Goal: Transaction & Acquisition: Purchase product/service

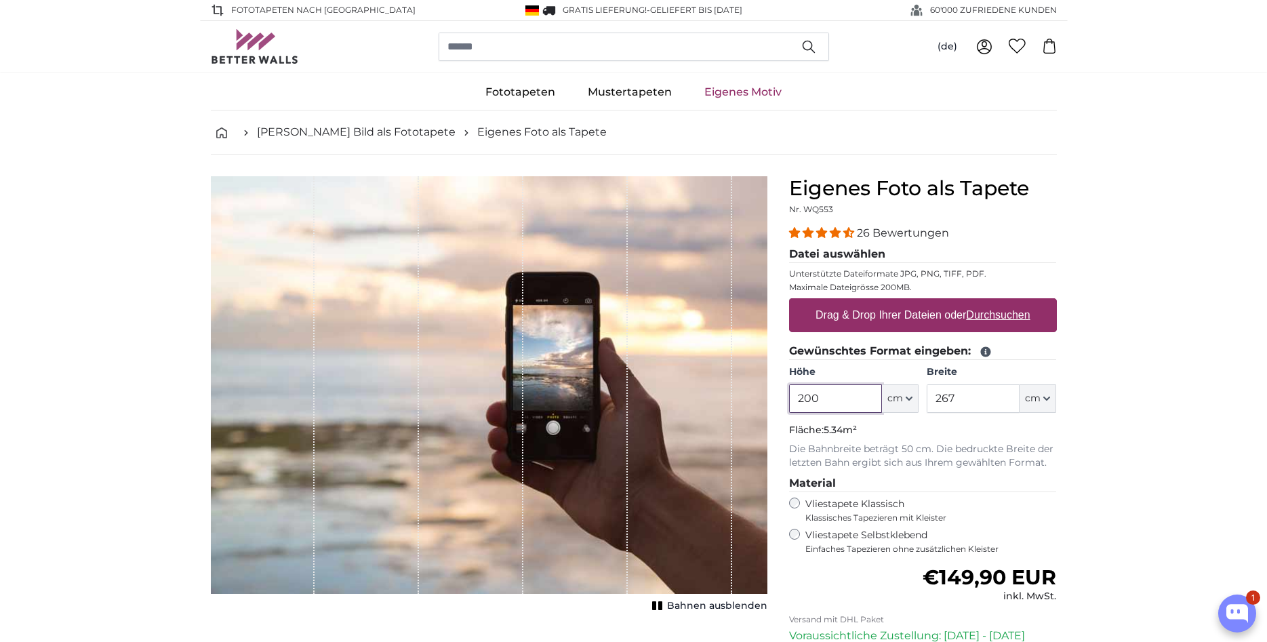
click at [856, 400] on input "200" at bounding box center [835, 399] width 93 height 28
type input "257"
drag, startPoint x: 984, startPoint y: 401, endPoint x: 921, endPoint y: 401, distance: 63.1
click at [927, 401] on input "267" at bounding box center [973, 399] width 93 height 28
type input "272"
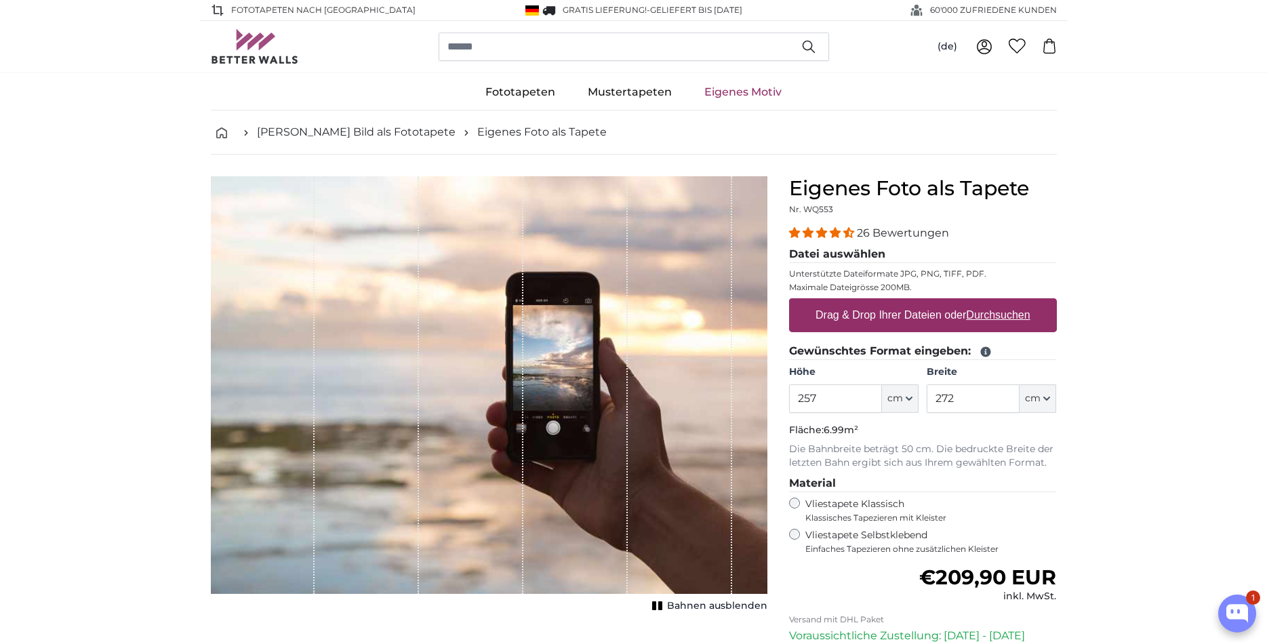
click at [383, 382] on div "1 of 1" at bounding box center [367, 385] width 104 height 418
click at [948, 319] on label "Drag & Drop Ihrer Dateien oder Durchsuchen" at bounding box center [923, 315] width 226 height 27
click at [948, 302] on input "Drag & Drop Ihrer Dateien oder Durchsuchen" at bounding box center [923, 300] width 268 height 4
type input "**********"
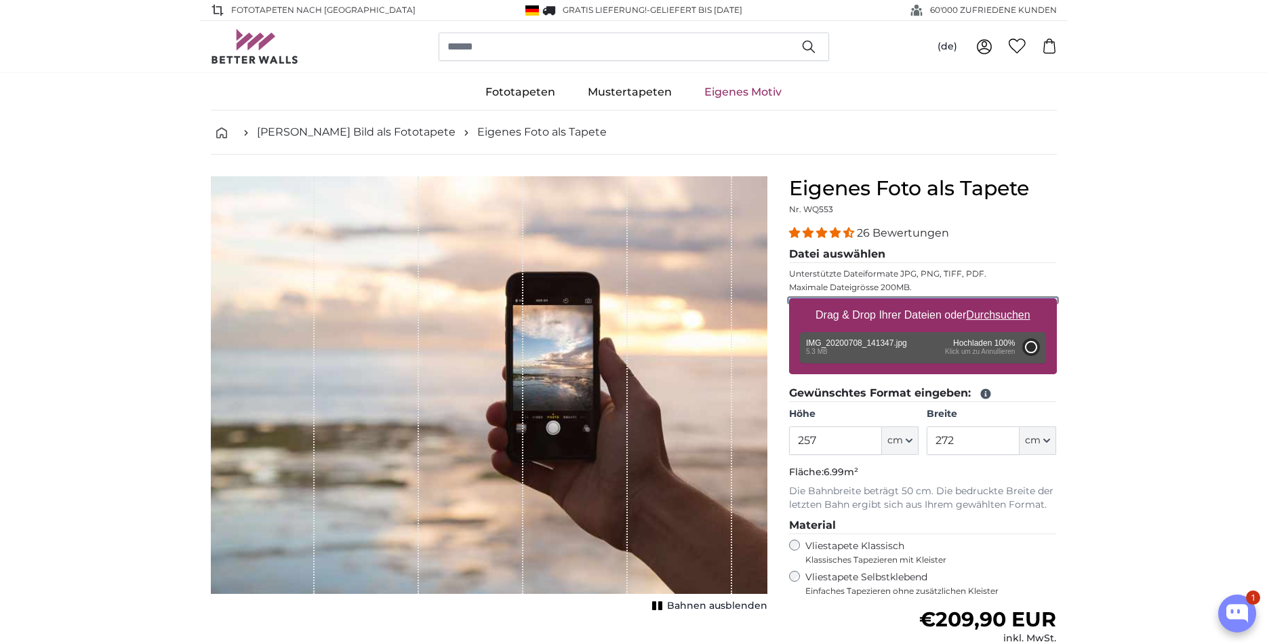
type input "184"
type input "327.5"
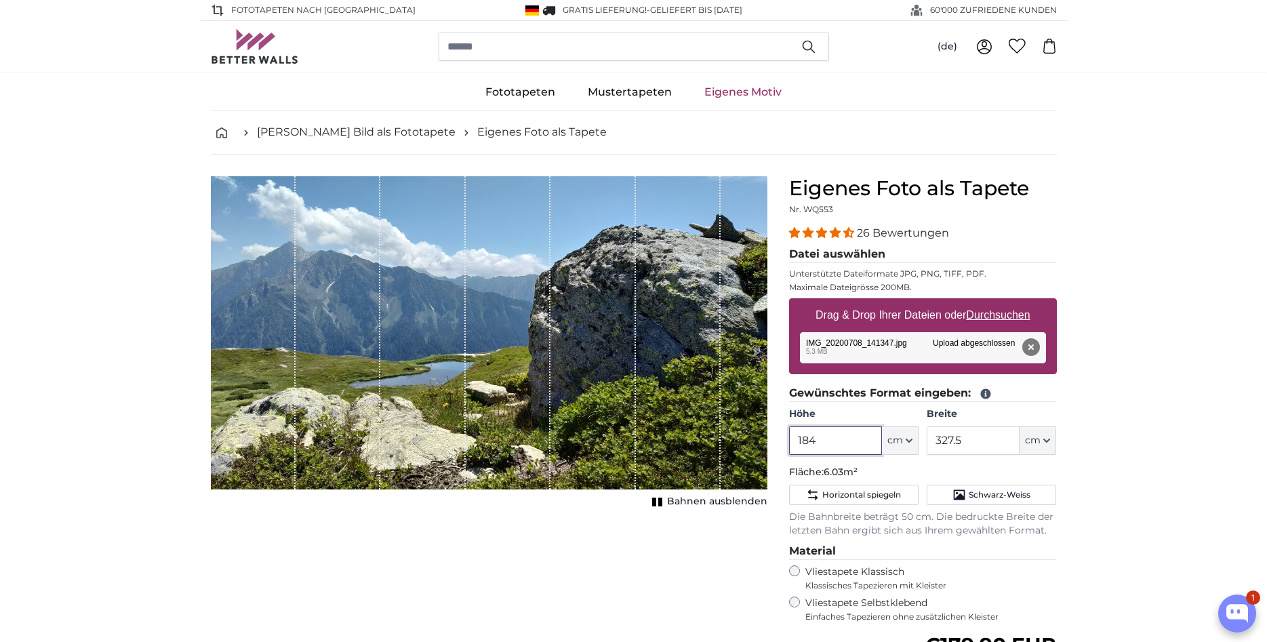
drag, startPoint x: 847, startPoint y: 441, endPoint x: 764, endPoint y: 439, distance: 83.4
click at [789, 441] on input "184" at bounding box center [835, 441] width 93 height 28
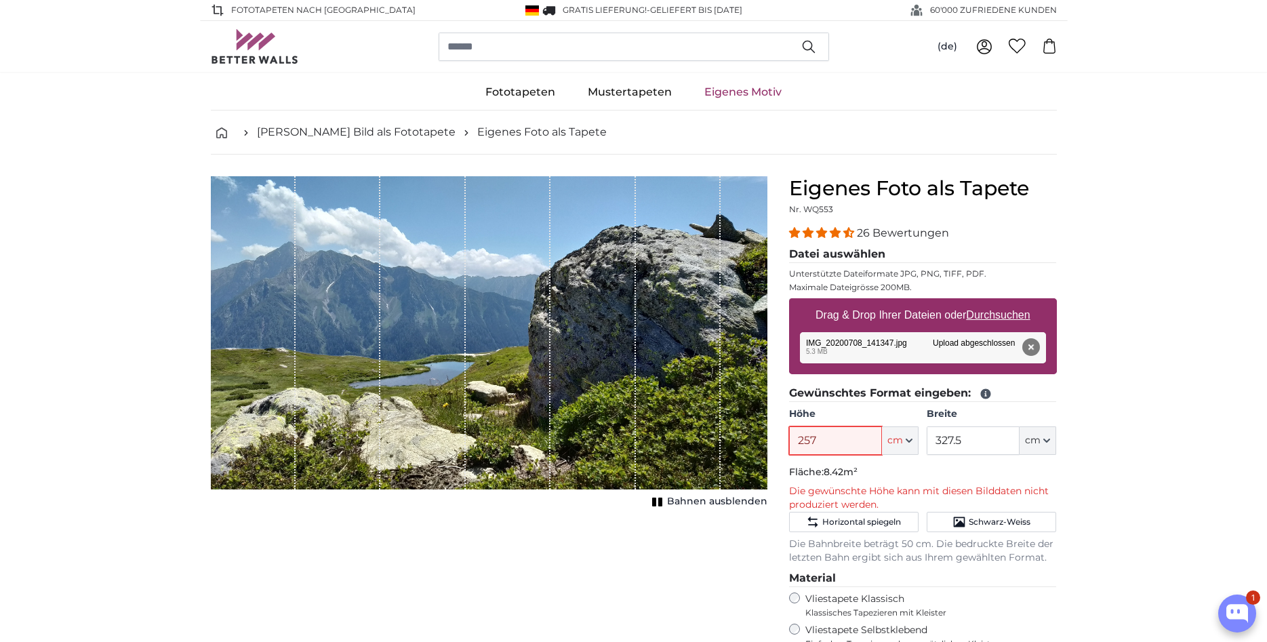
type input "257"
drag, startPoint x: 901, startPoint y: 437, endPoint x: 863, endPoint y: 437, distance: 38.0
click at [927, 437] on input "327.5" at bounding box center [973, 441] width 93 height 28
type input "272"
click at [724, 372] on div "1 of 1" at bounding box center [489, 332] width 557 height 313
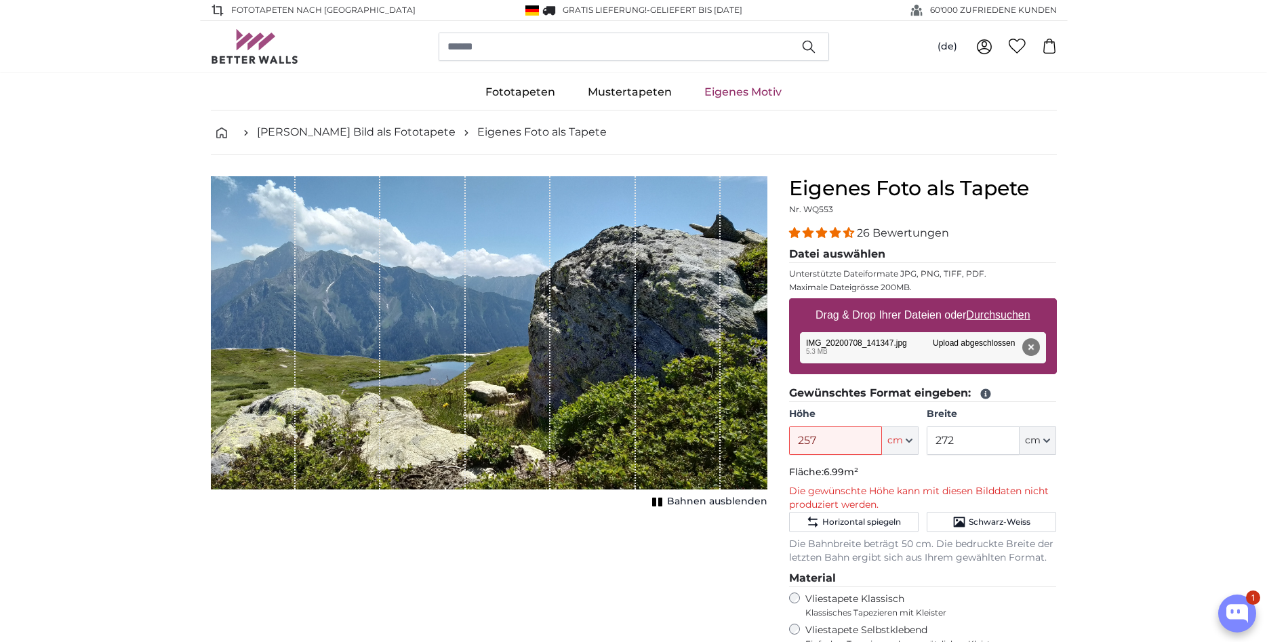
click at [409, 317] on div "1 of 1" at bounding box center [422, 332] width 85 height 313
click at [750, 429] on div "1 of 1" at bounding box center [489, 332] width 557 height 313
click at [1025, 347] on button "Entfernen" at bounding box center [1031, 347] width 18 height 18
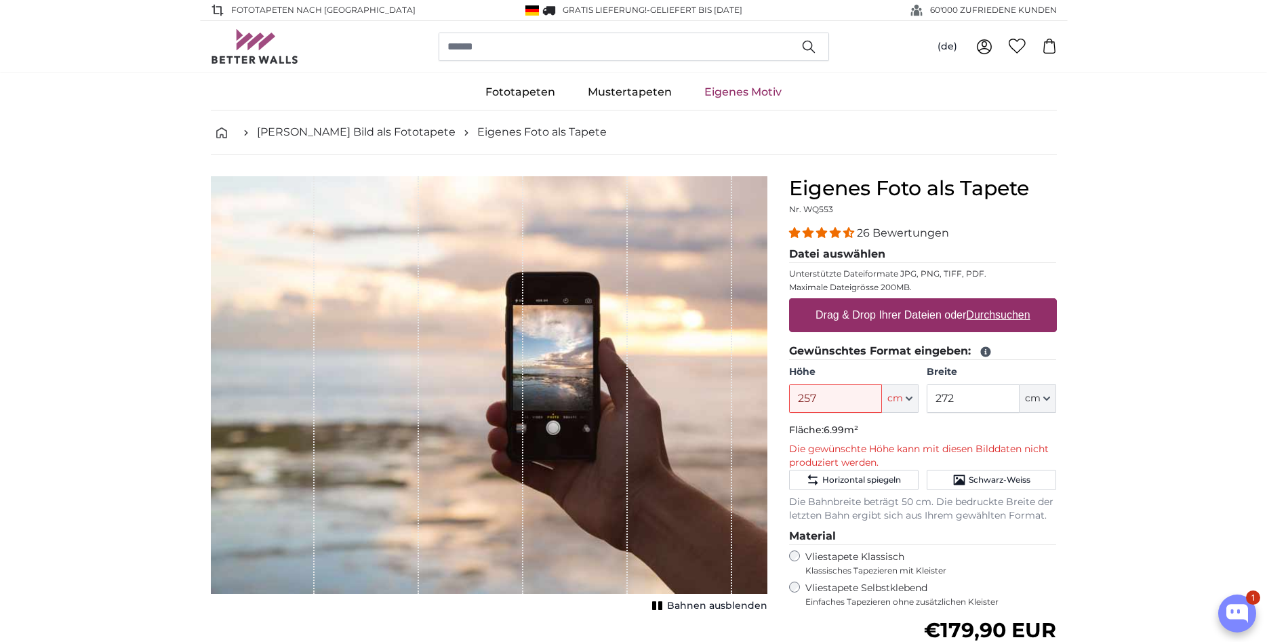
click at [1000, 313] on u "Durchsuchen" at bounding box center [998, 315] width 64 height 12
click at [1000, 302] on input "Drag & Drop Ihrer Dateien oder Durchsuchen" at bounding box center [923, 300] width 268 height 4
type input "**********"
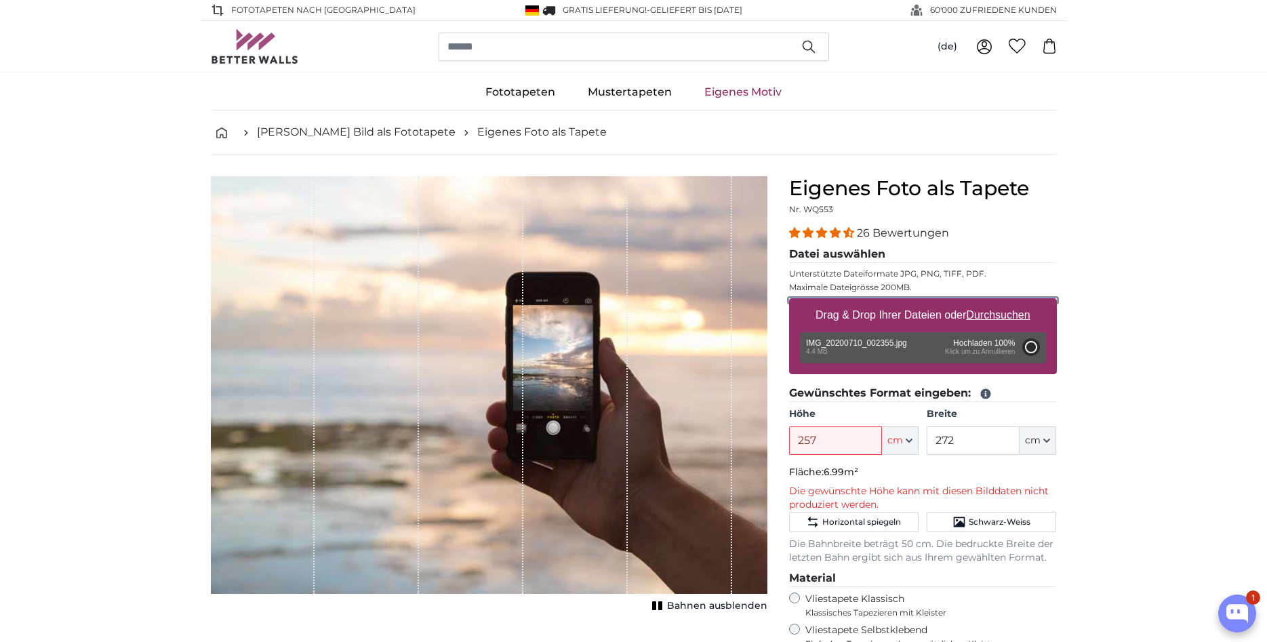
type input "200"
type input "266"
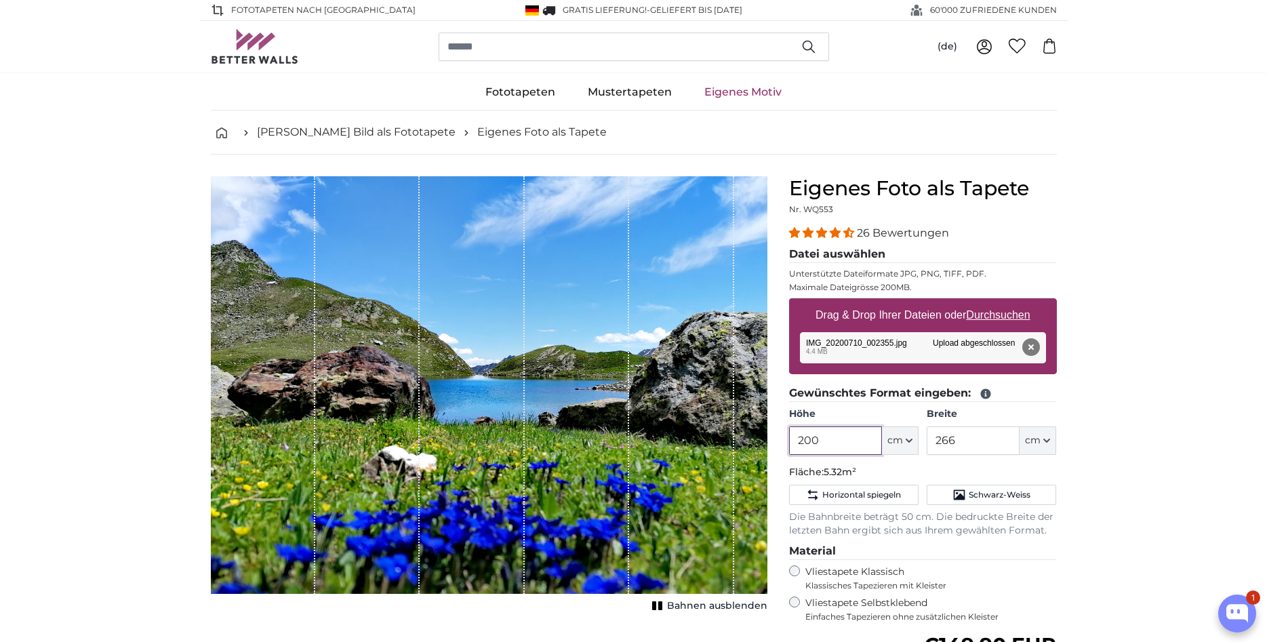
drag, startPoint x: 836, startPoint y: 444, endPoint x: 747, endPoint y: 440, distance: 89.6
click at [789, 440] on input "200" at bounding box center [835, 441] width 93 height 28
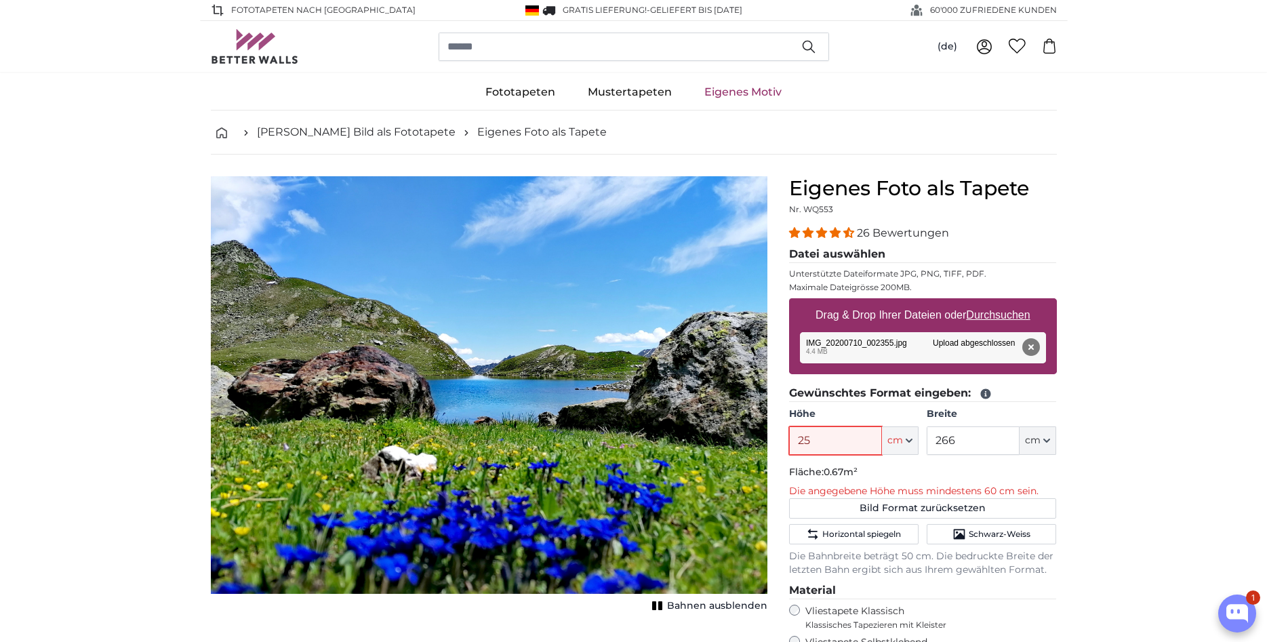
type input "257"
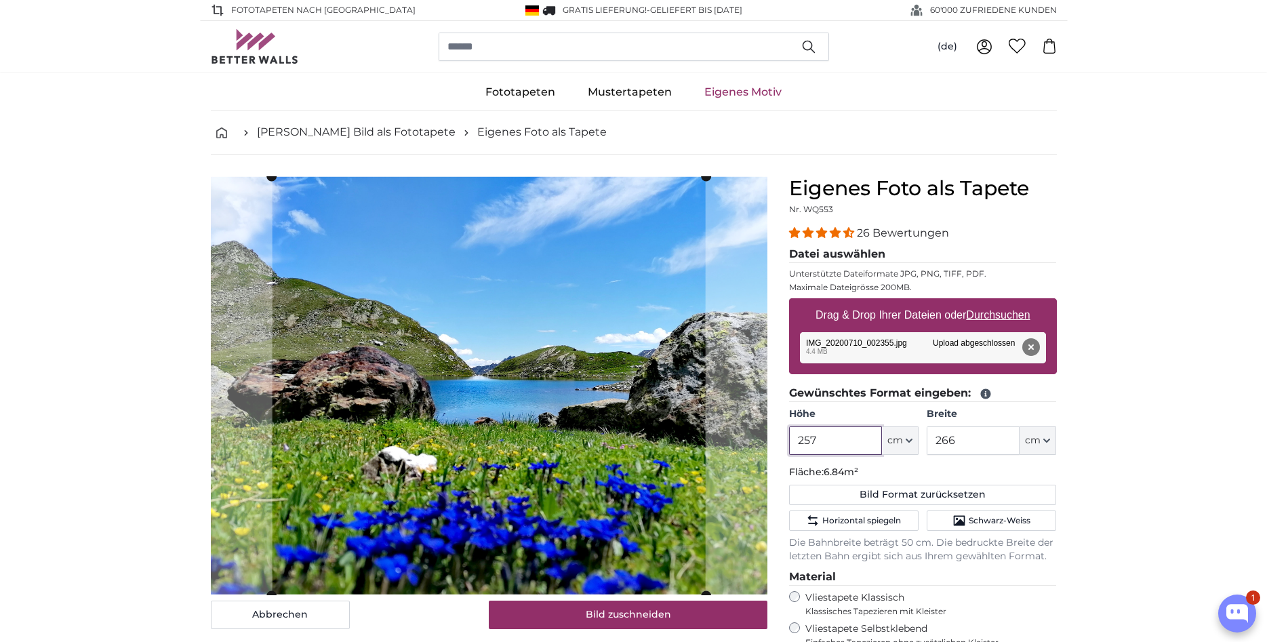
type input "257"
click at [998, 438] on input "266" at bounding box center [973, 441] width 93 height 28
drag, startPoint x: 1009, startPoint y: 439, endPoint x: 890, endPoint y: 429, distance: 119.8
click at [927, 429] on input "266" at bounding box center [973, 441] width 93 height 28
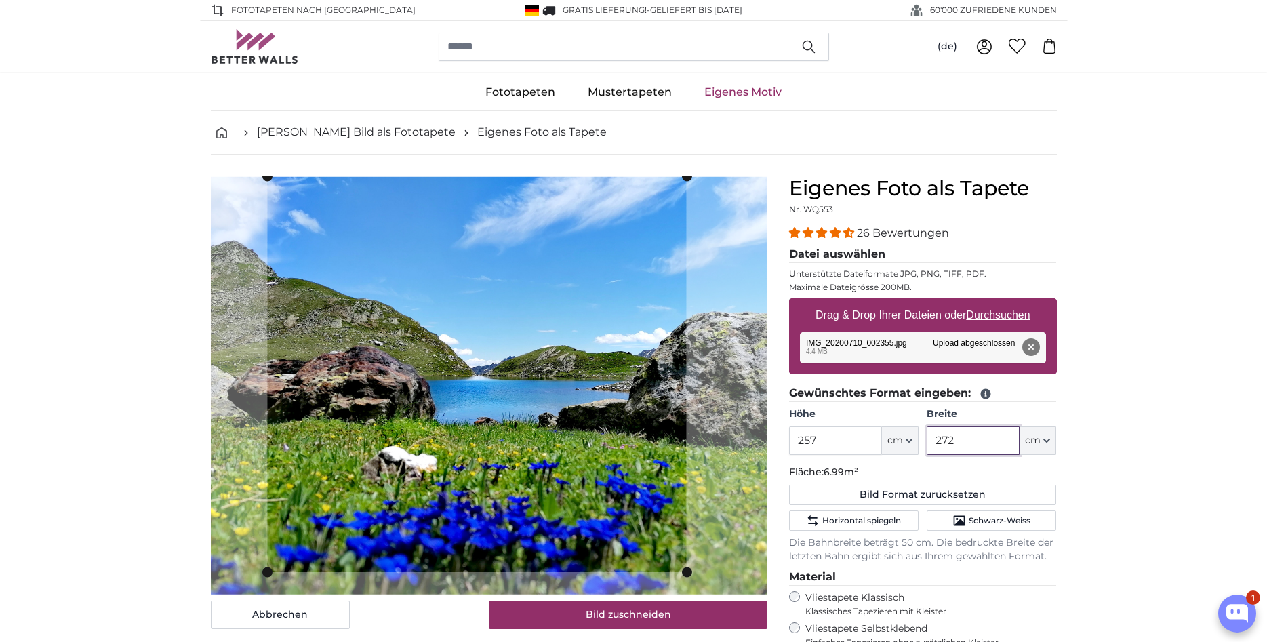
click at [0, 0] on slot at bounding box center [0, 0] width 0 height 0
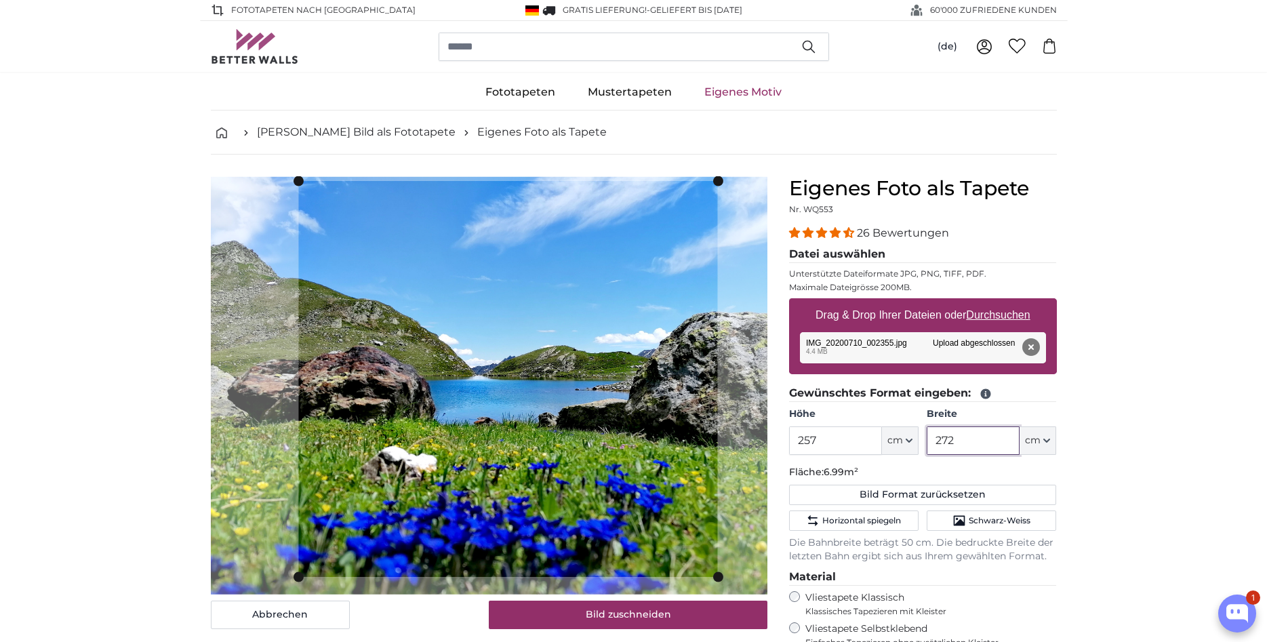
click at [578, 488] on cropper-handle at bounding box center [507, 379] width 419 height 396
click at [0, 0] on slot at bounding box center [0, 0] width 0 height 0
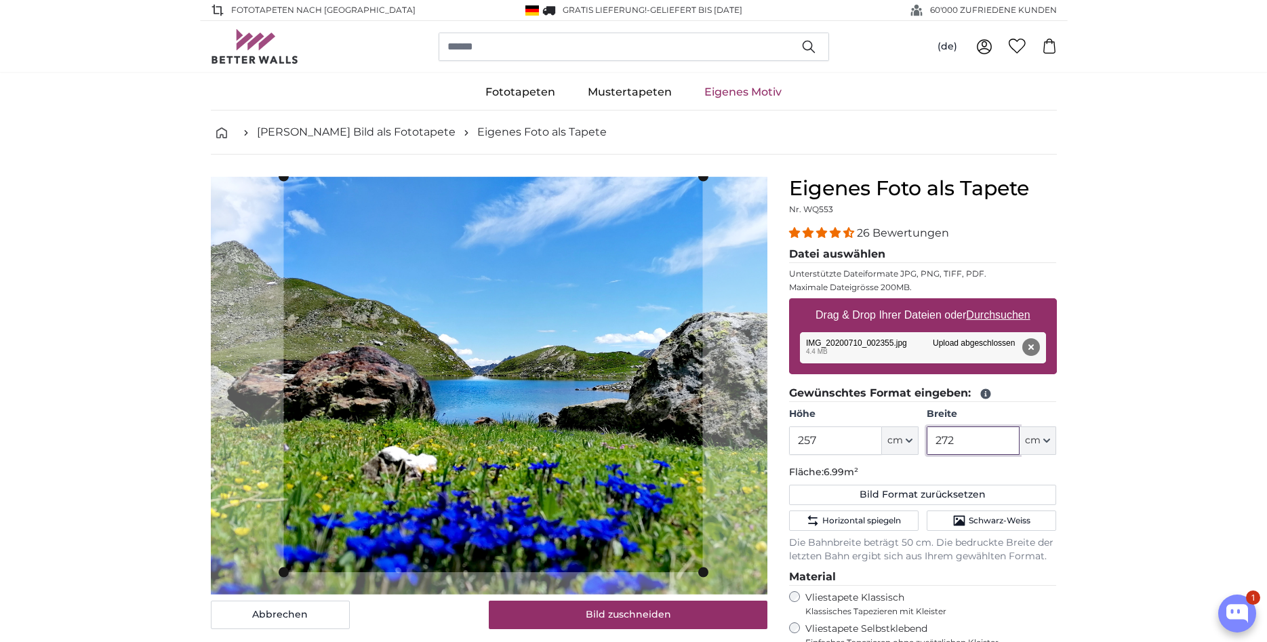
click at [582, 266] on cropper-handle at bounding box center [492, 374] width 419 height 396
type input "272"
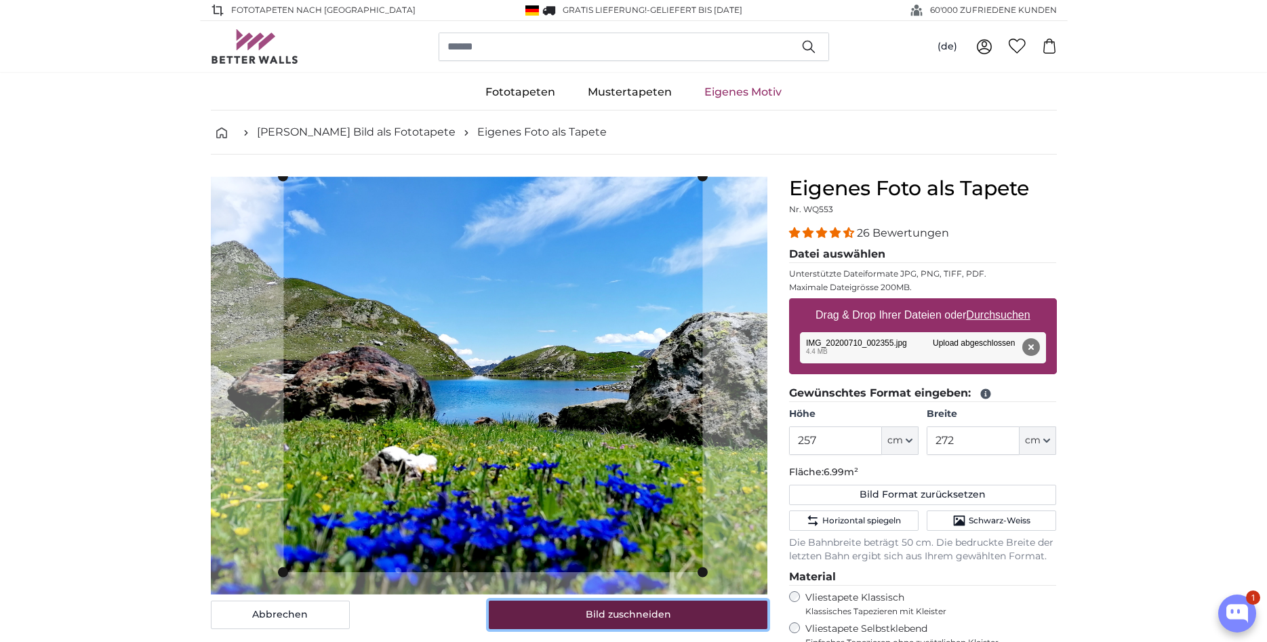
click at [538, 605] on button "Bild zuschneiden" at bounding box center [628, 615] width 279 height 28
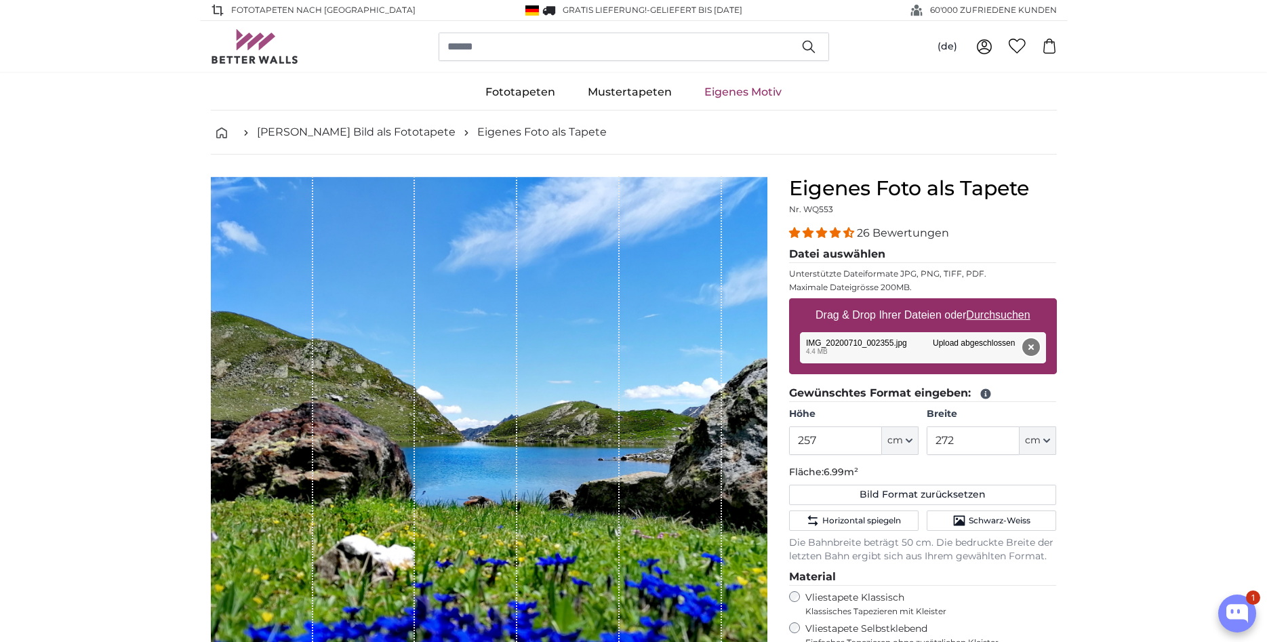
click at [1034, 349] on button "Entfernen" at bounding box center [1031, 347] width 18 height 18
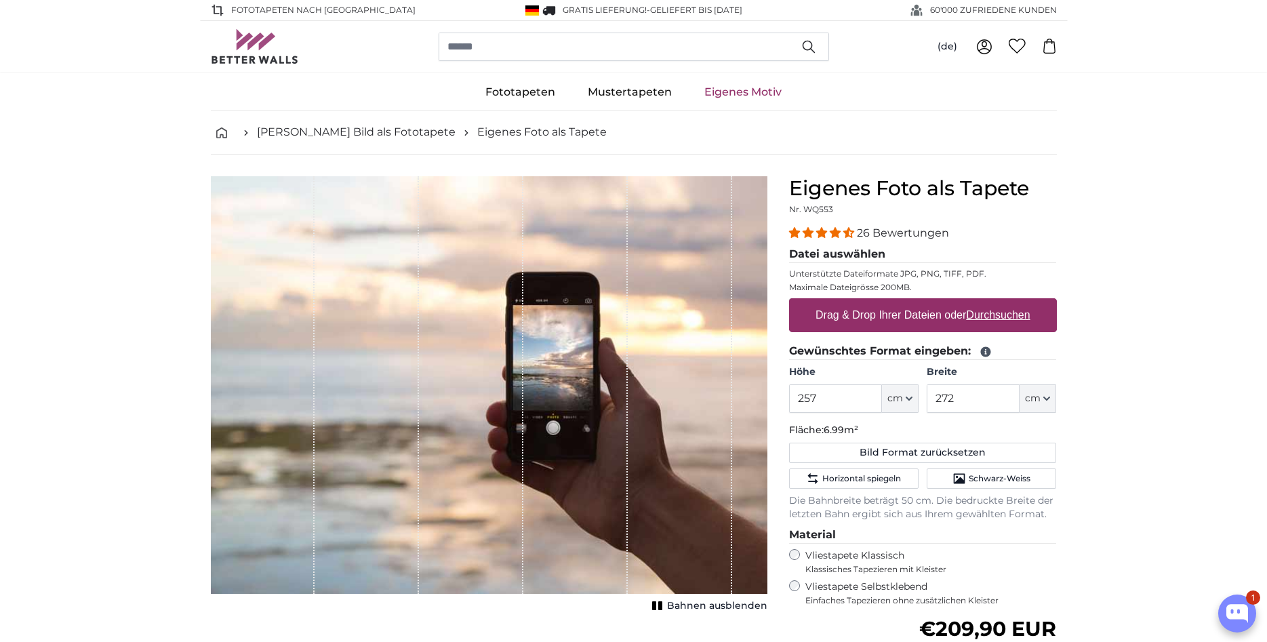
click at [993, 314] on u "Durchsuchen" at bounding box center [998, 315] width 64 height 12
click at [993, 302] on input "Drag & Drop Ihrer Dateien oder Durchsuchen" at bounding box center [923, 300] width 268 height 4
type input "**********"
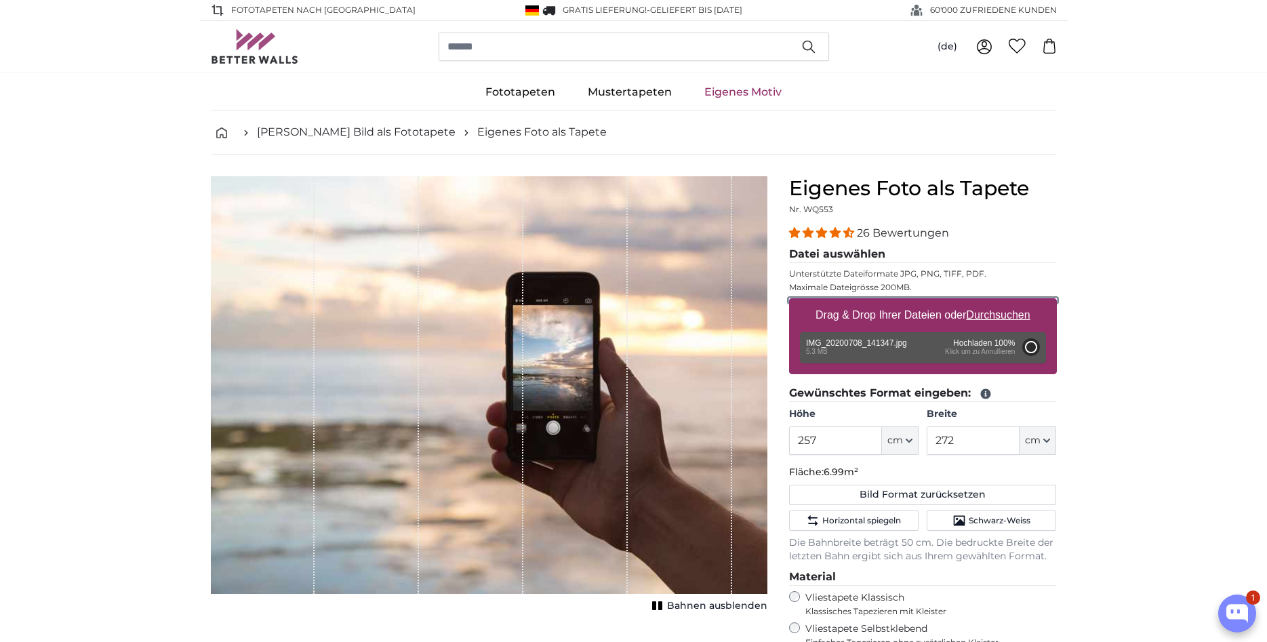
type input "184"
type input "327.5"
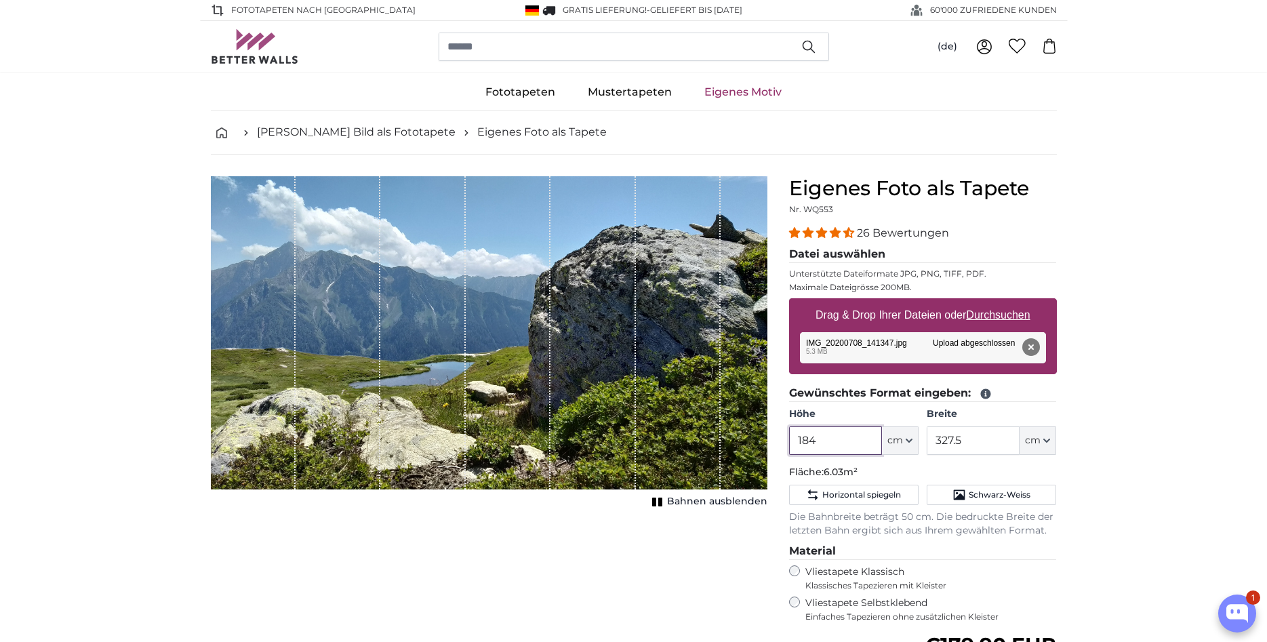
click at [824, 445] on input "184" at bounding box center [835, 441] width 93 height 28
drag, startPoint x: 833, startPoint y: 444, endPoint x: 732, endPoint y: 439, distance: 101.1
click at [789, 436] on input "184" at bounding box center [835, 441] width 93 height 28
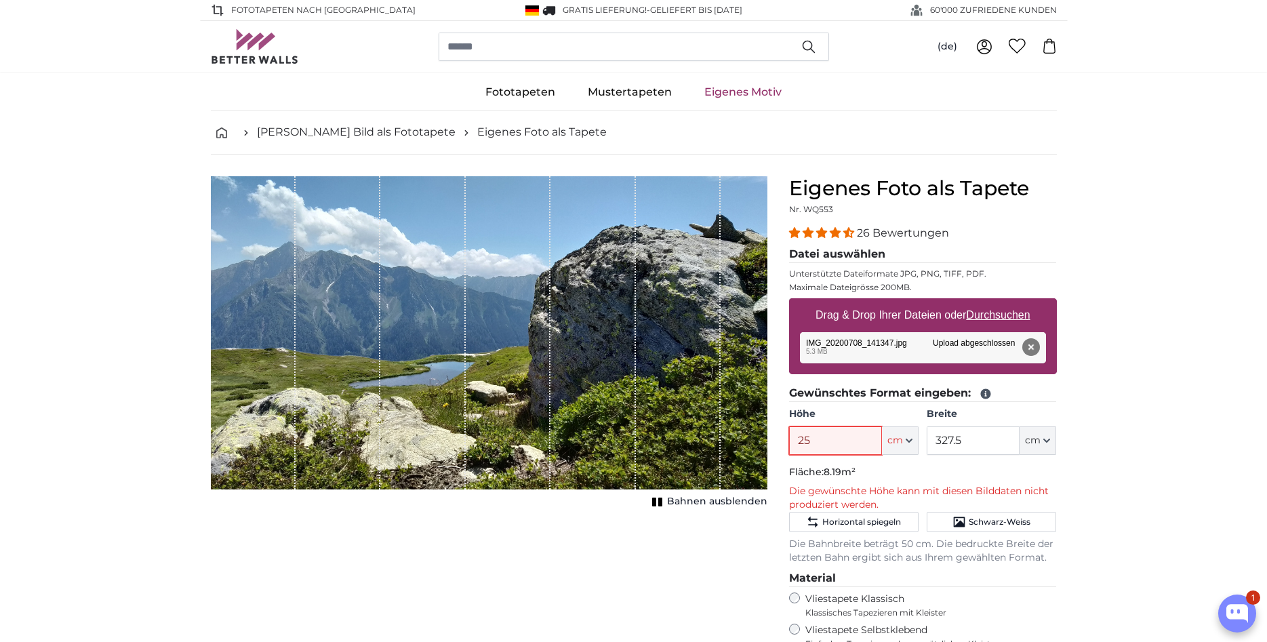
type input "2"
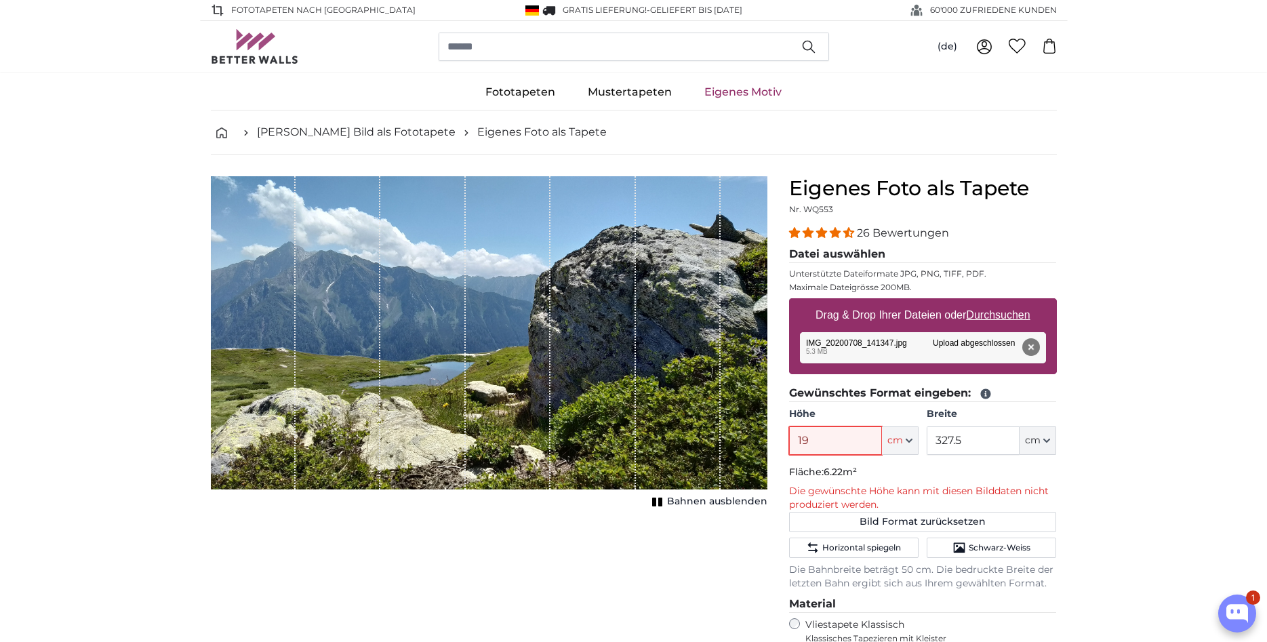
type input "1"
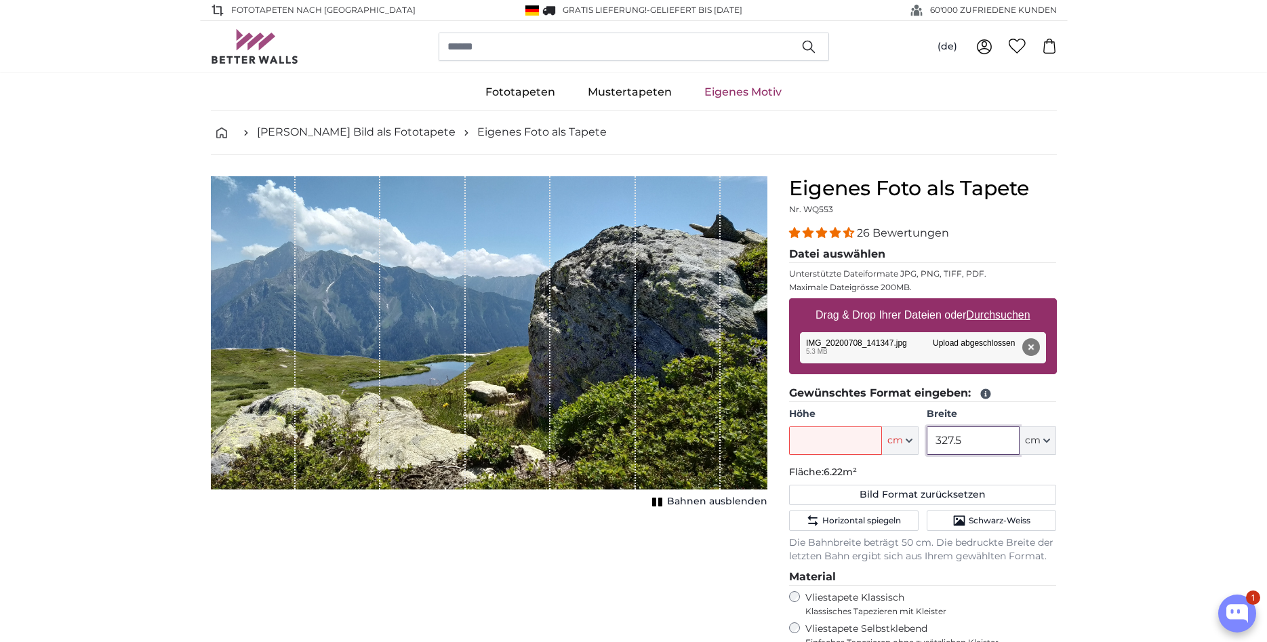
drag, startPoint x: 970, startPoint y: 446, endPoint x: 812, endPoint y: 443, distance: 157.4
click at [927, 443] on input "327.5" at bounding box center [973, 441] width 93 height 28
type input "272"
click at [914, 494] on button "Bild Format zurücksetzen" at bounding box center [923, 495] width 268 height 20
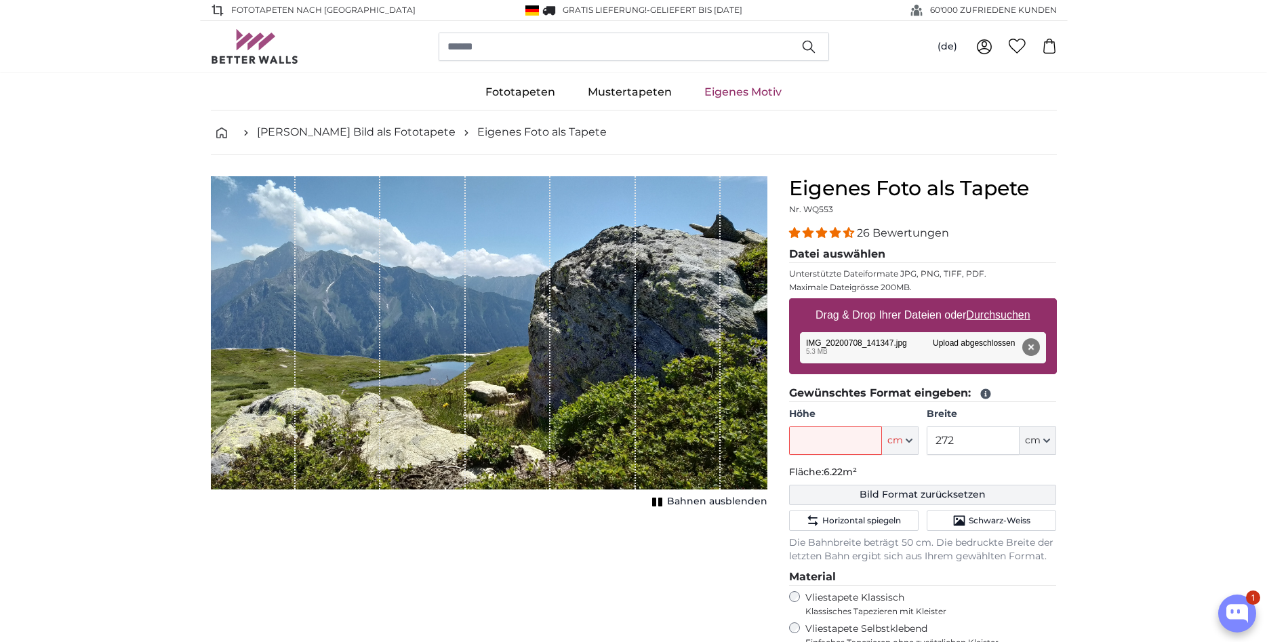
type input "184"
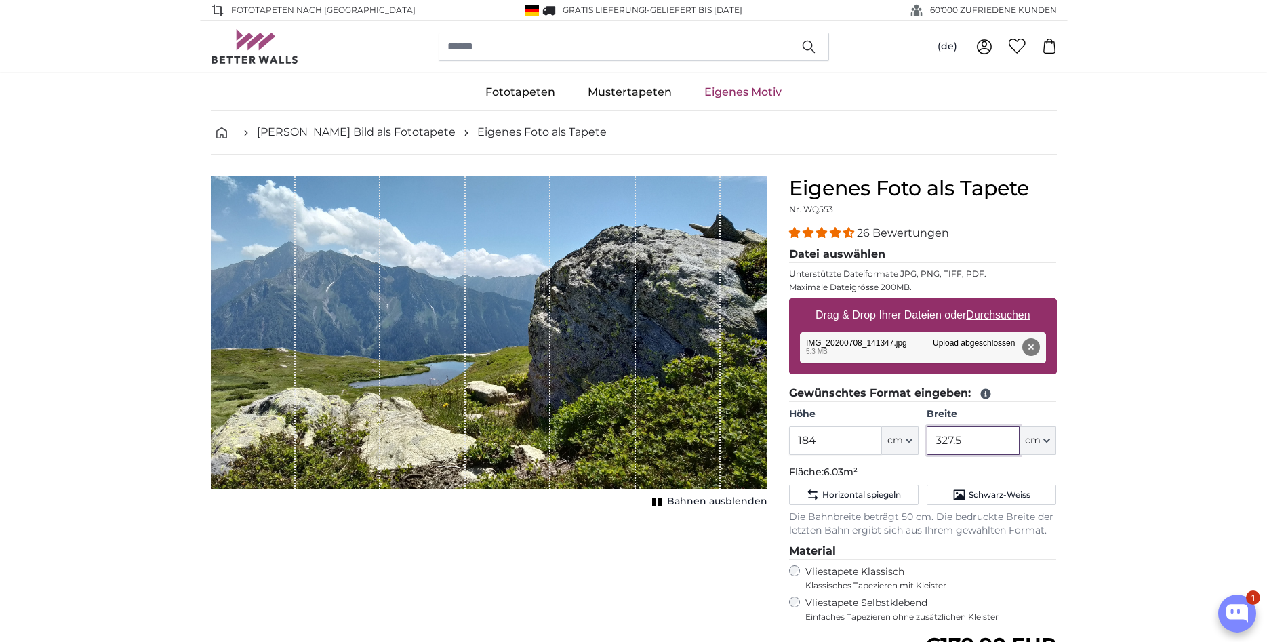
drag, startPoint x: 977, startPoint y: 441, endPoint x: 827, endPoint y: 439, distance: 149.9
click at [927, 438] on input "327.5" at bounding box center [973, 441] width 93 height 28
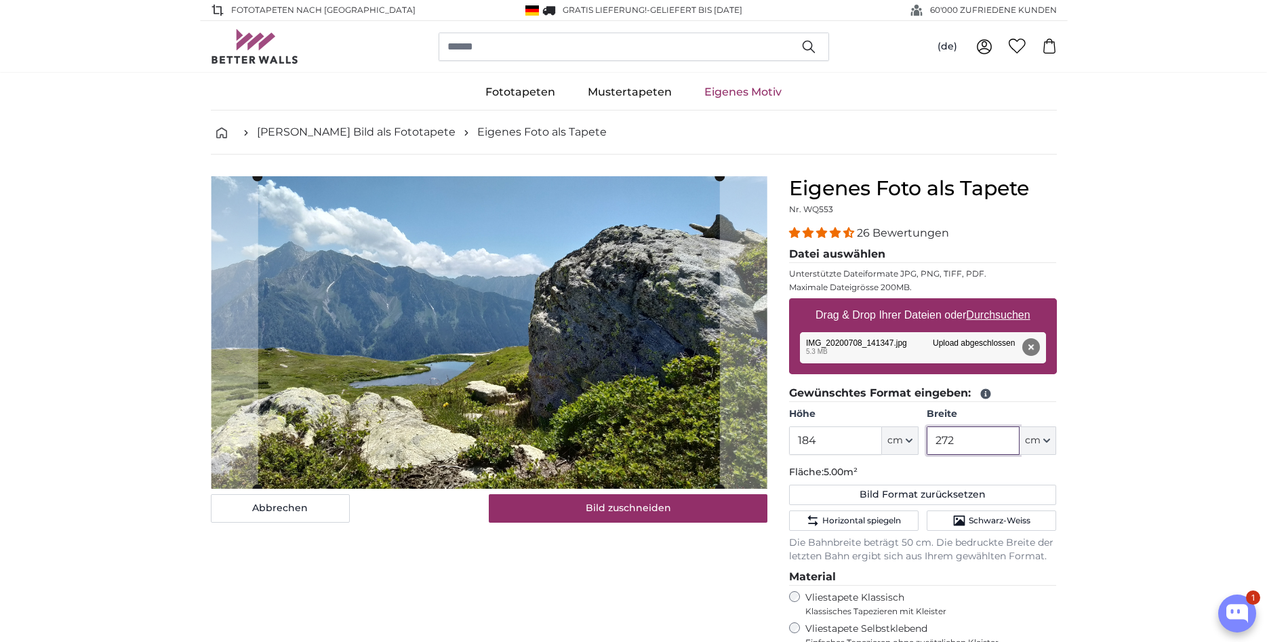
type input "272"
drag, startPoint x: 828, startPoint y: 439, endPoint x: 793, endPoint y: 439, distance: 34.6
click at [793, 439] on input "184" at bounding box center [835, 441] width 93 height 28
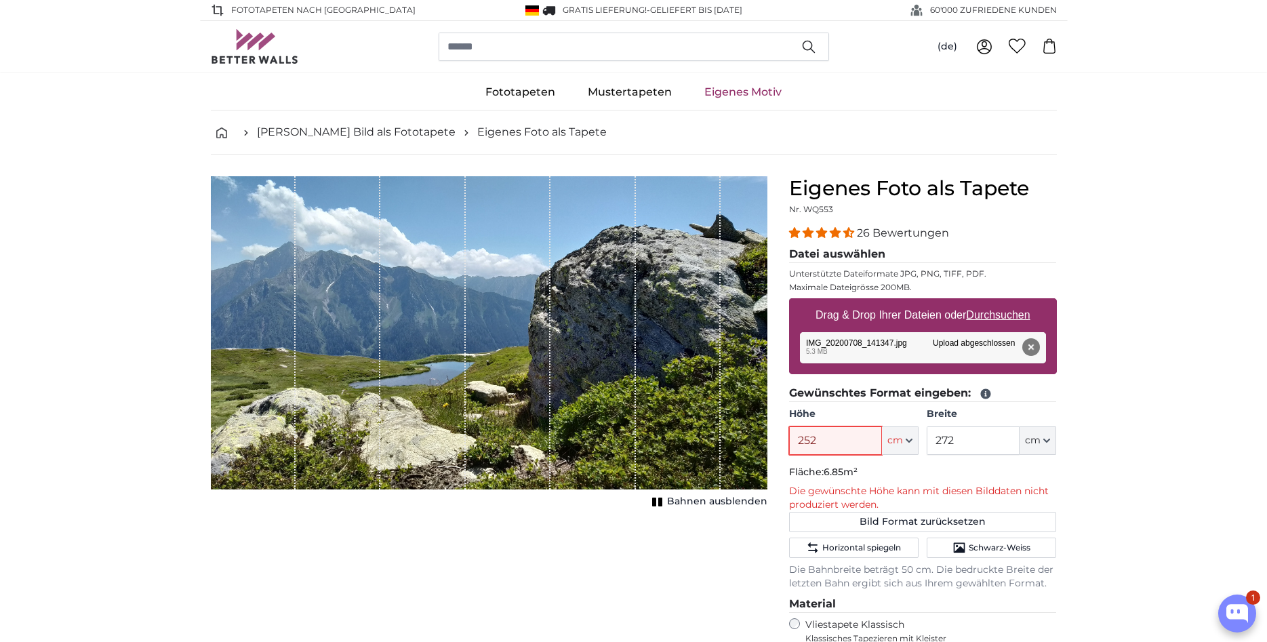
type input "252"
